Goal: Task Accomplishment & Management: Use online tool/utility

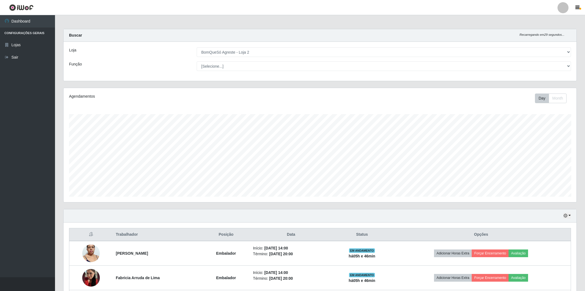
select select "214"
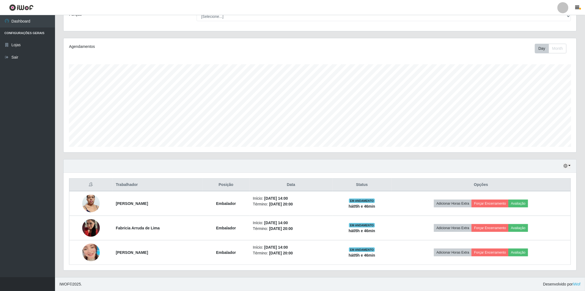
scroll to position [114, 513]
click at [36, 127] on ul "Dashboard Configurações Gerais Lojas Sair" at bounding box center [27, 146] width 55 height 262
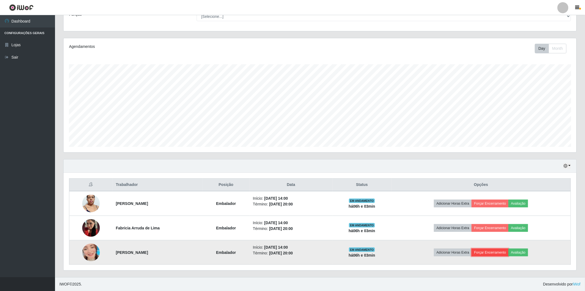
click at [494, 252] on button "Forçar Encerramento" at bounding box center [490, 253] width 37 height 8
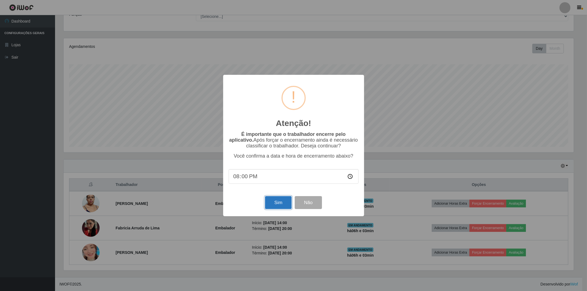
click at [282, 208] on button "Sim" at bounding box center [278, 202] width 27 height 13
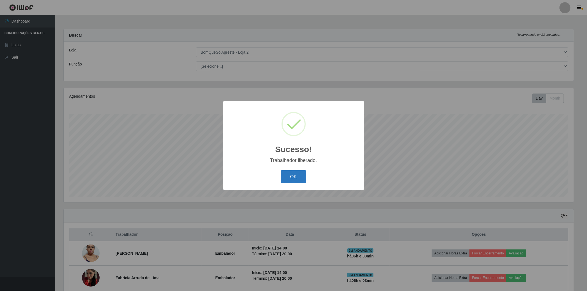
click at [292, 178] on button "OK" at bounding box center [294, 176] width 26 height 13
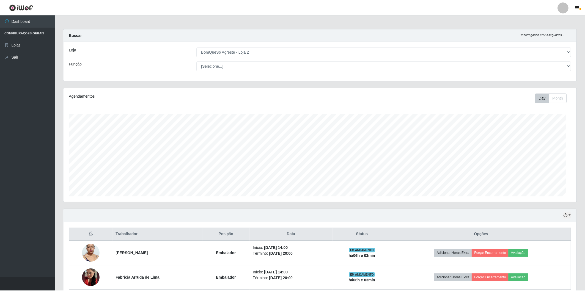
scroll to position [114, 513]
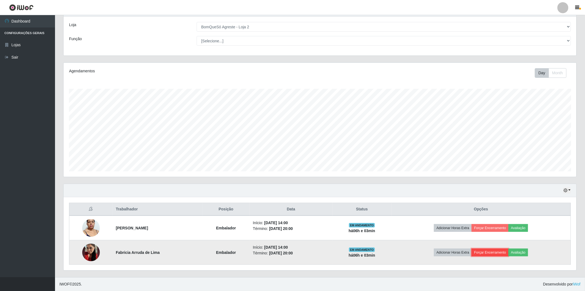
click at [493, 254] on button "Forçar Encerramento" at bounding box center [490, 253] width 37 height 8
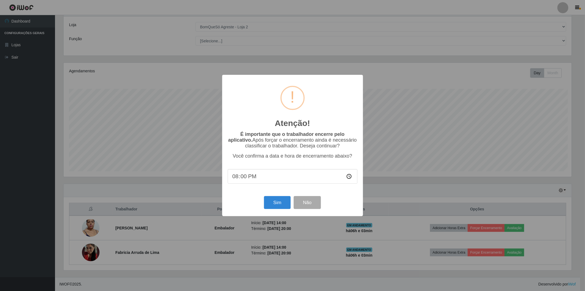
scroll to position [114, 510]
click at [269, 203] on button "Sim" at bounding box center [278, 202] width 27 height 13
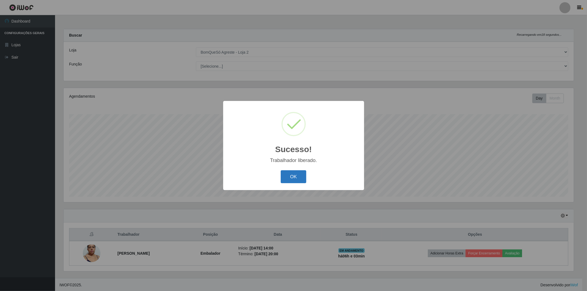
click at [298, 176] on button "OK" at bounding box center [294, 176] width 26 height 13
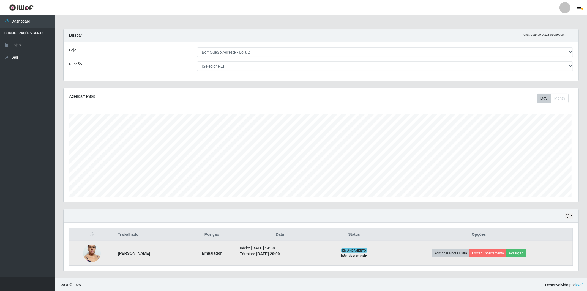
scroll to position [114, 513]
click at [498, 251] on button "Forçar Encerramento" at bounding box center [486, 253] width 37 height 8
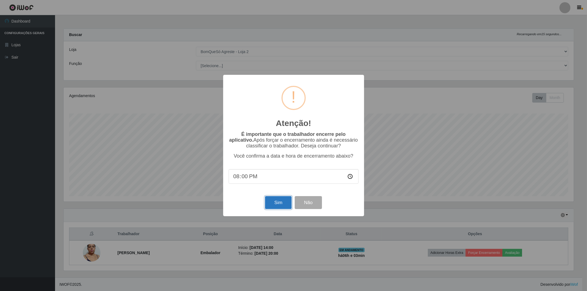
click at [284, 209] on button "Sim" at bounding box center [278, 202] width 27 height 13
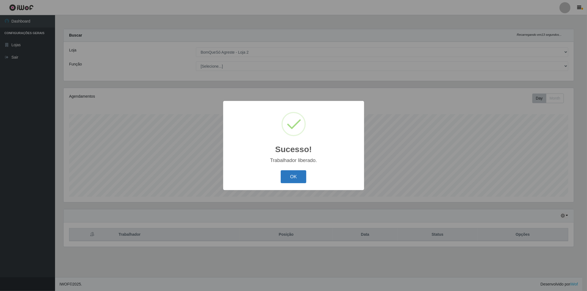
click at [298, 178] on button "OK" at bounding box center [294, 176] width 26 height 13
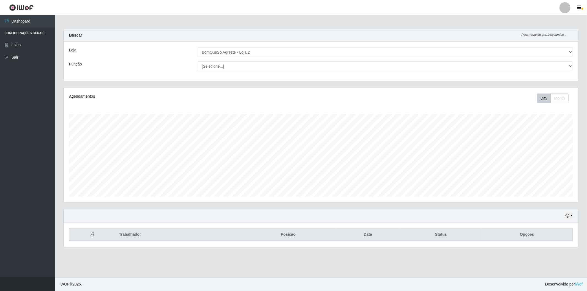
scroll to position [114, 515]
